Goal: Find specific page/section: Find specific page/section

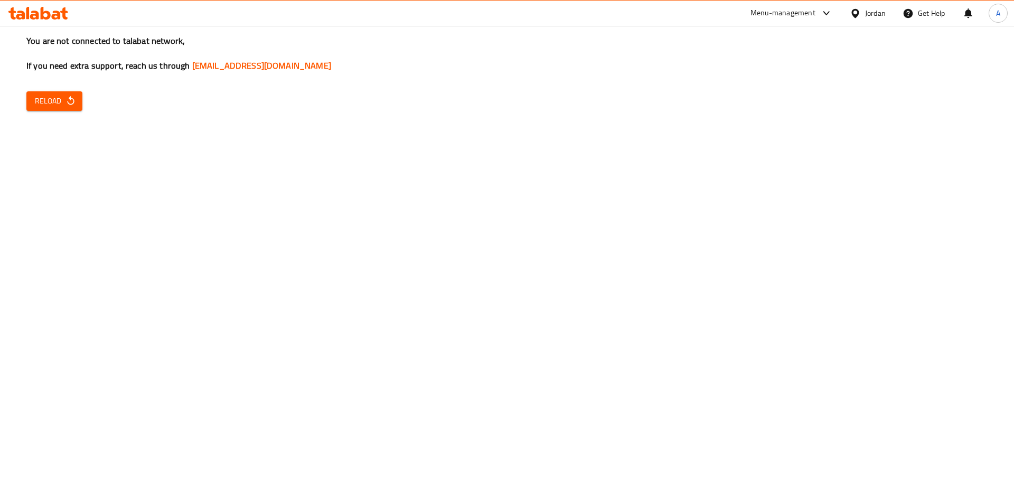
drag, startPoint x: 58, startPoint y: 115, endPoint x: 79, endPoint y: 106, distance: 23.4
click at [58, 115] on div "You are not connected to talabat network, If you need extra support, reach us t…" at bounding box center [507, 249] width 1014 height 499
click at [79, 106] on button "Reload" at bounding box center [54, 101] width 56 height 20
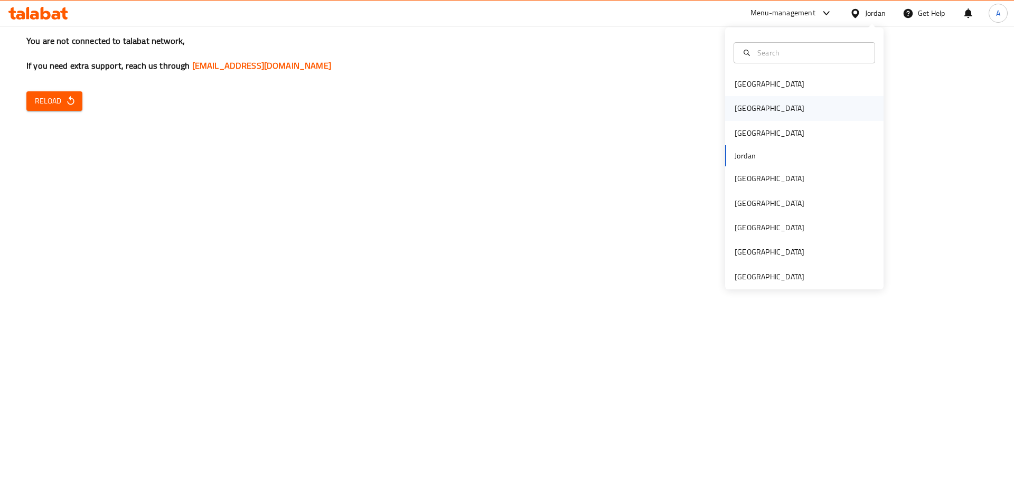
click at [754, 108] on div "[GEOGRAPHIC_DATA]" at bounding box center [804, 108] width 158 height 24
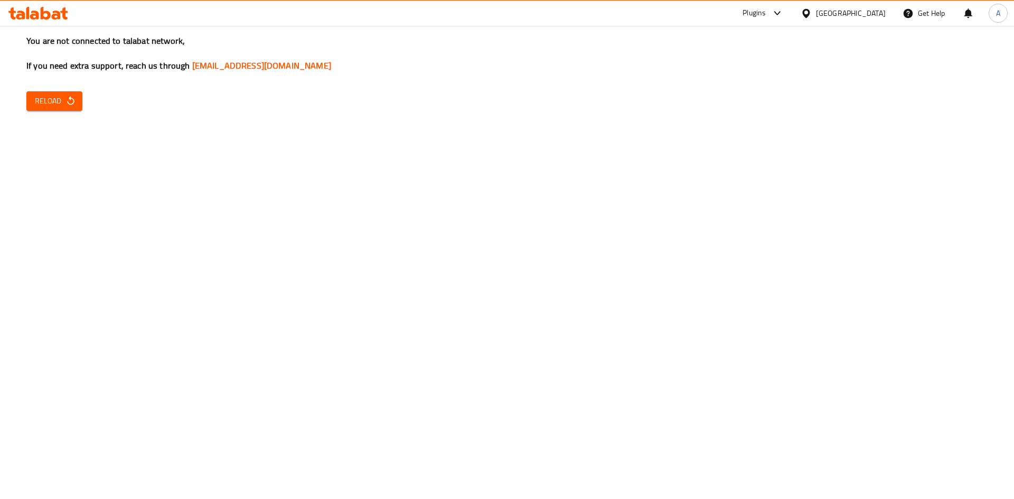
click at [816, 13] on div at bounding box center [808, 13] width 15 height 12
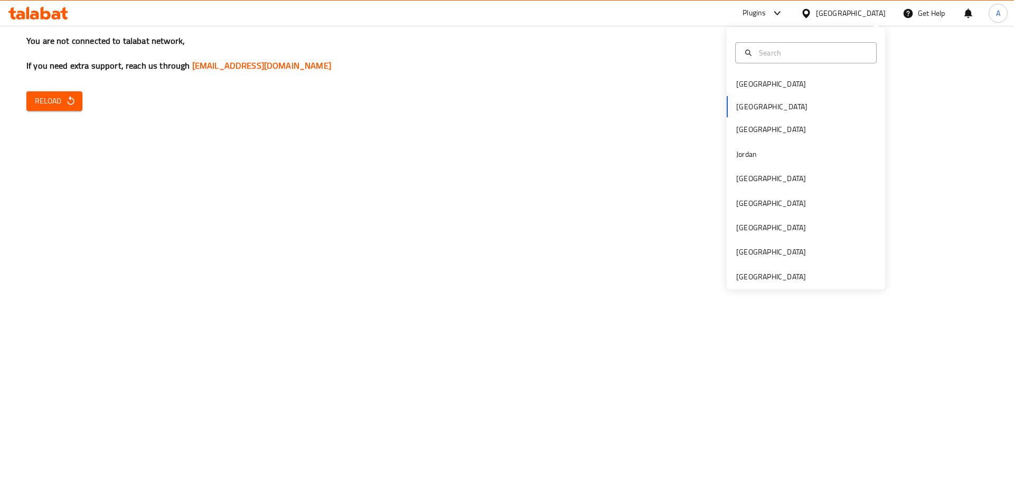
click at [59, 108] on button "Reload" at bounding box center [54, 101] width 56 height 20
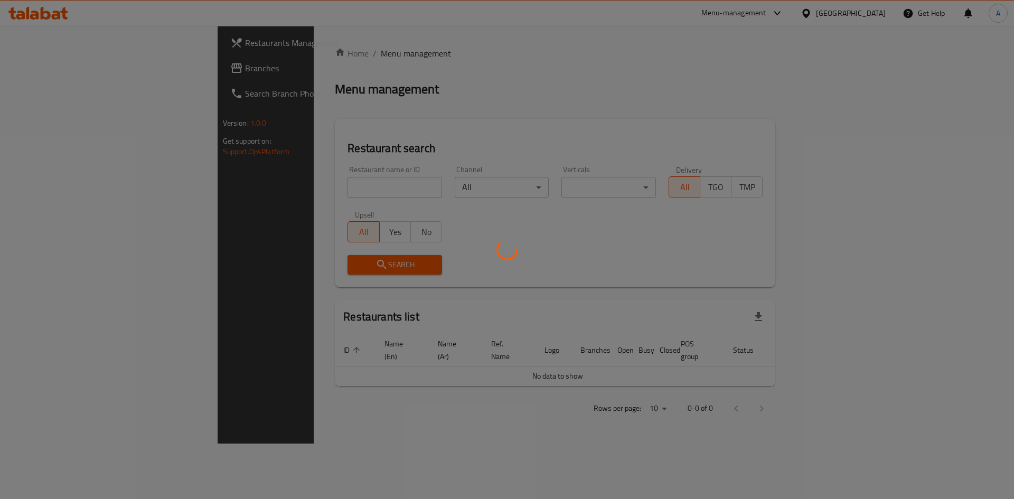
click at [377, 184] on div at bounding box center [507, 249] width 1014 height 499
click at [365, 197] on div at bounding box center [507, 249] width 1014 height 499
click at [365, 195] on div at bounding box center [507, 249] width 1014 height 499
click at [367, 189] on div at bounding box center [507, 249] width 1014 height 499
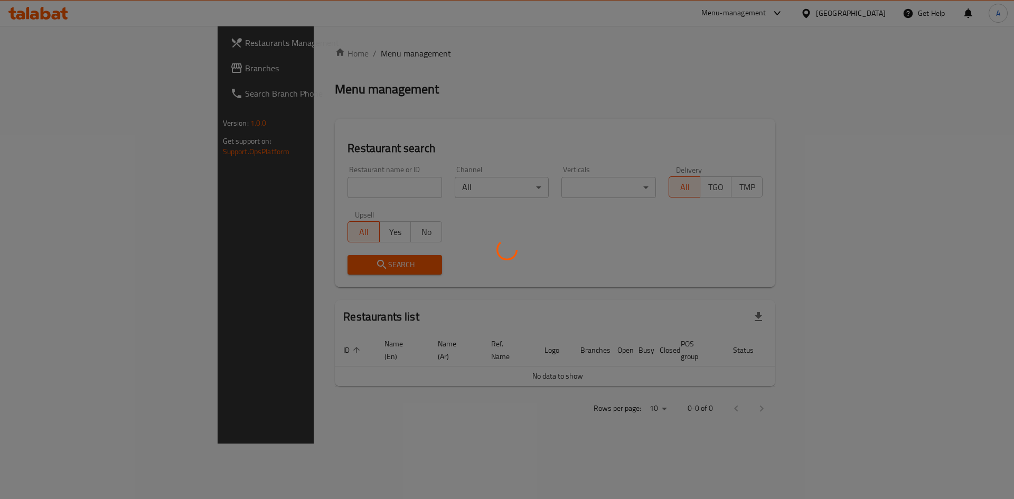
click at [334, 183] on div at bounding box center [507, 249] width 1014 height 499
click at [333, 182] on div at bounding box center [507, 249] width 1014 height 499
click at [334, 181] on div at bounding box center [507, 249] width 1014 height 499
click at [577, 136] on div at bounding box center [507, 249] width 1014 height 499
click at [578, 135] on div at bounding box center [507, 249] width 1014 height 499
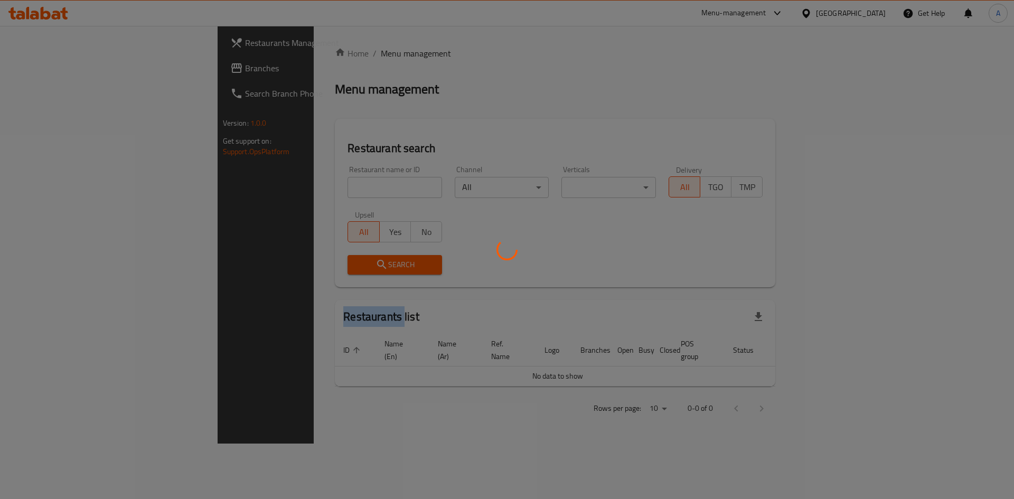
click at [578, 135] on div at bounding box center [507, 249] width 1014 height 499
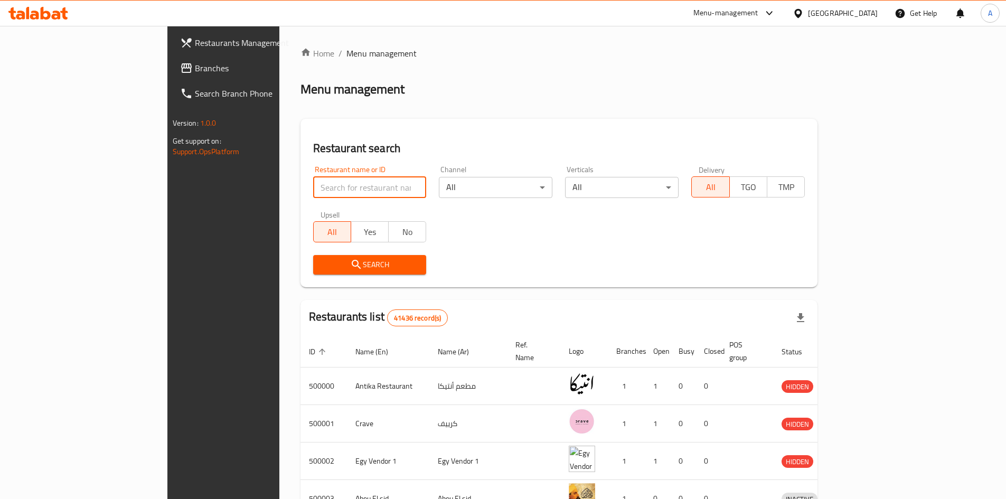
click at [313, 187] on input "search" at bounding box center [370, 187] width 114 height 21
paste input "717986"
type input "717986"
click at [322, 263] on span "Search" at bounding box center [370, 264] width 97 height 13
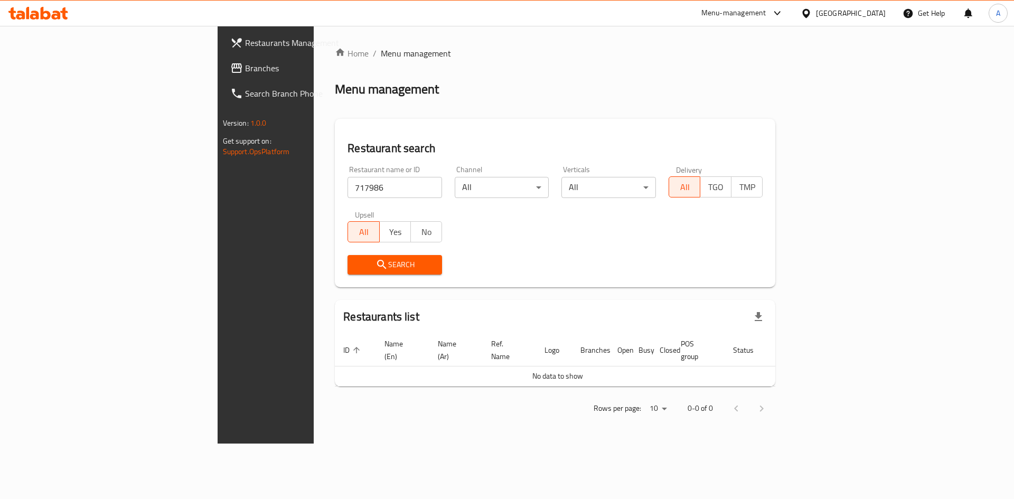
click at [222, 78] on link "Branches" at bounding box center [304, 67] width 165 height 25
